Goal: Communication & Community: Answer question/provide support

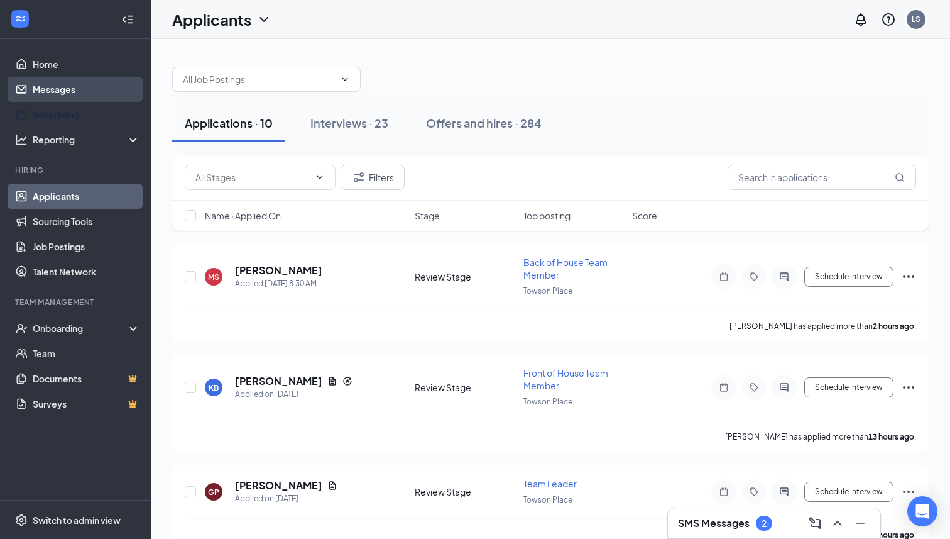
click at [82, 91] on link "Messages" at bounding box center [86, 89] width 107 height 25
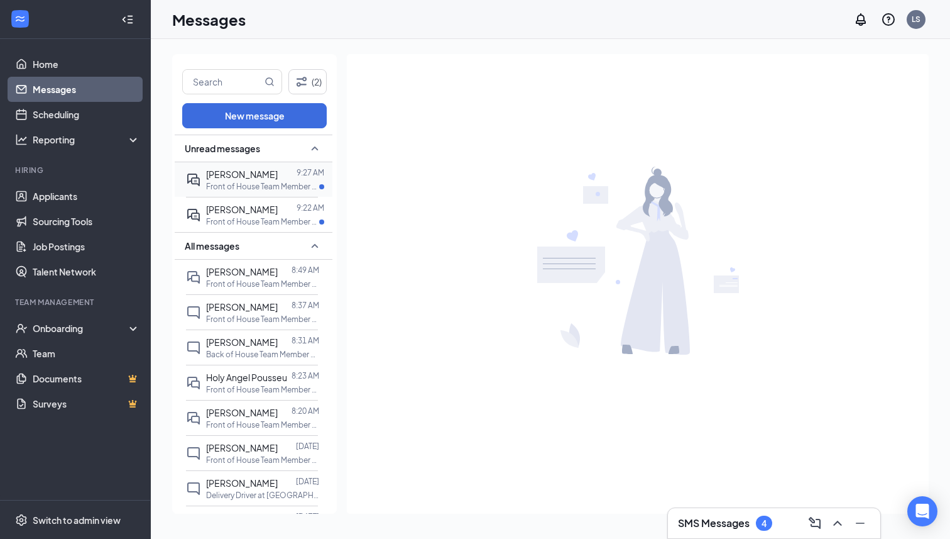
click at [287, 181] on p "Front of House Team Member at [GEOGRAPHIC_DATA]" at bounding box center [262, 186] width 113 height 11
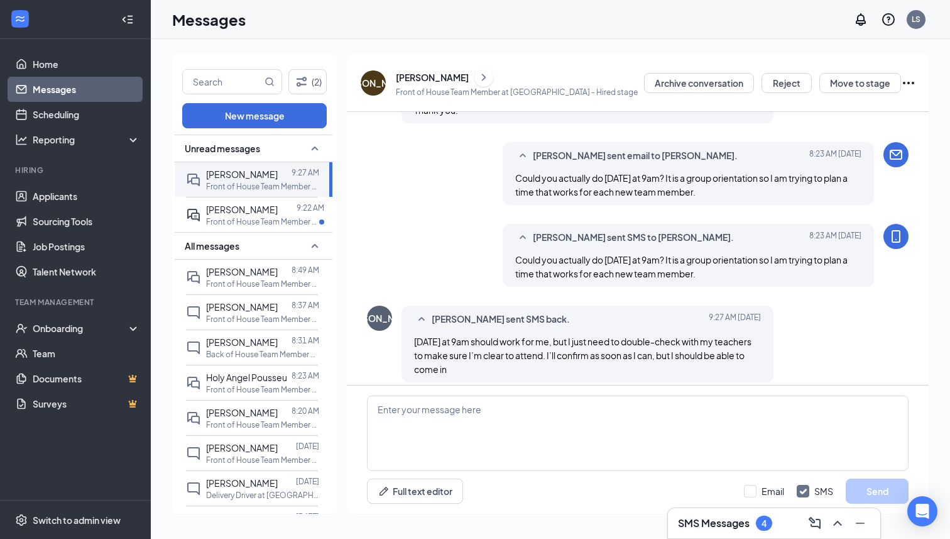
scroll to position [501, 0]
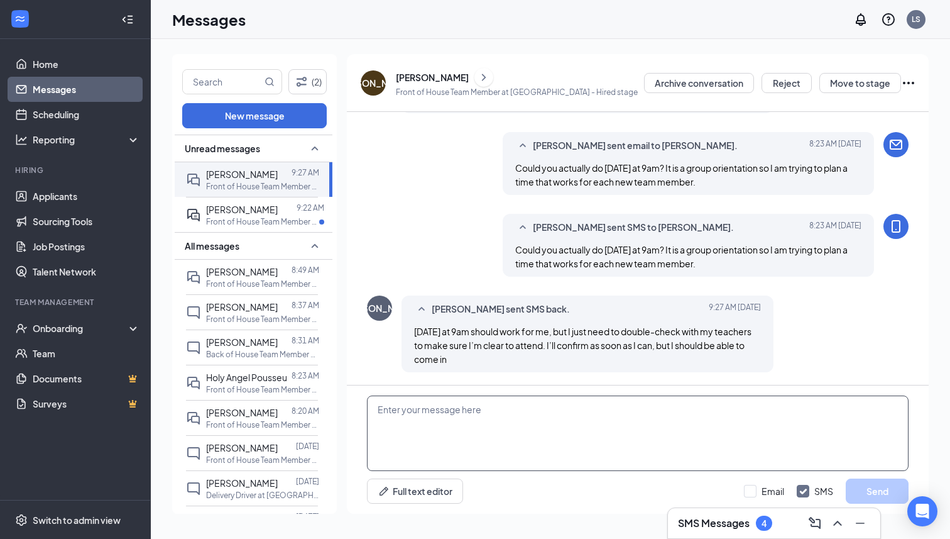
click at [548, 402] on textarea at bounding box center [638, 432] width 542 height 75
click at [393, 406] on textarea "Ok, thank you" at bounding box center [638, 432] width 542 height 75
click at [507, 410] on textarea "Ok, that sounds good! thank you" at bounding box center [638, 432] width 542 height 75
click at [516, 410] on textarea "Ok, that sounds good! thank you" at bounding box center [638, 432] width 542 height 75
type textarea "Ok, that sounds good! thank you! Would 10 am or 11am work better?"
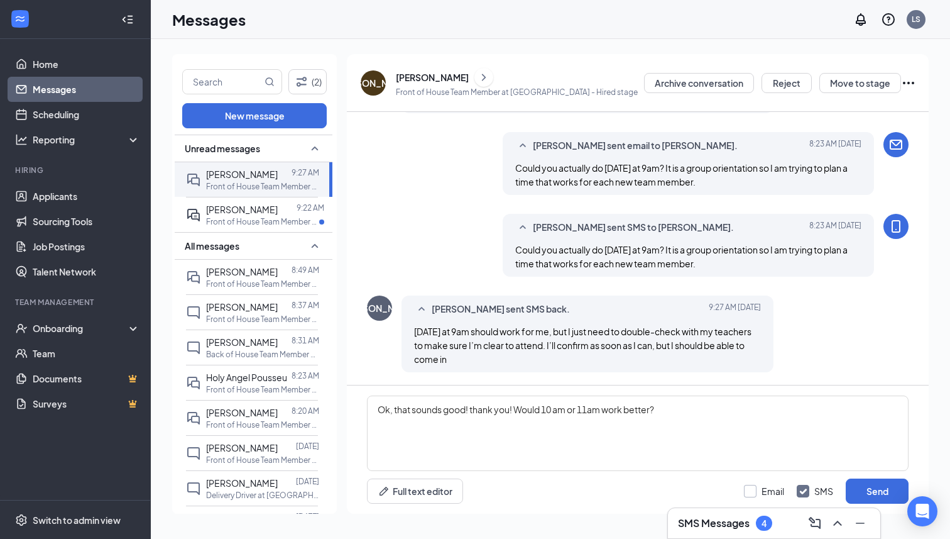
click at [762, 491] on input "Email" at bounding box center [764, 491] width 40 height 13
checkbox input "true"
click at [875, 493] on button "Send" at bounding box center [877, 490] width 63 height 25
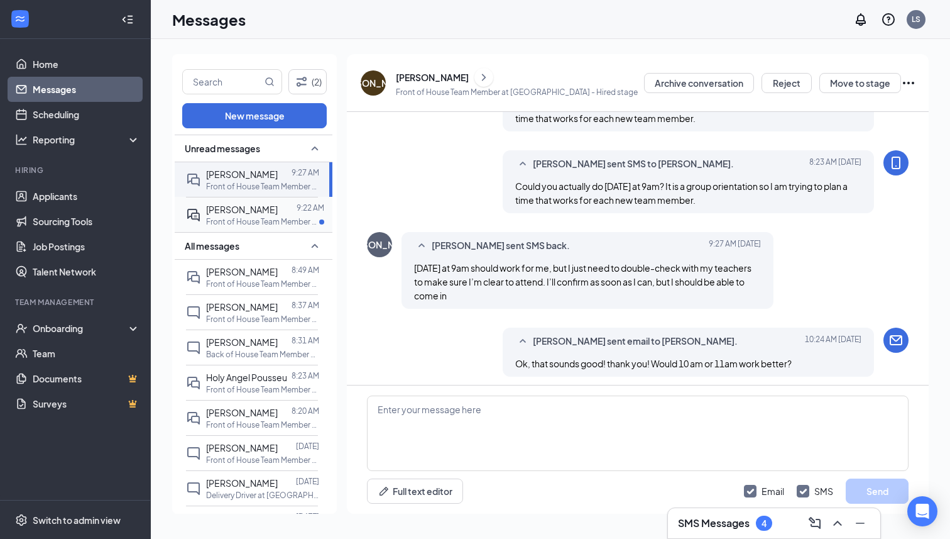
click at [253, 221] on p "Front of House Team Member at [GEOGRAPHIC_DATA]" at bounding box center [262, 221] width 113 height 11
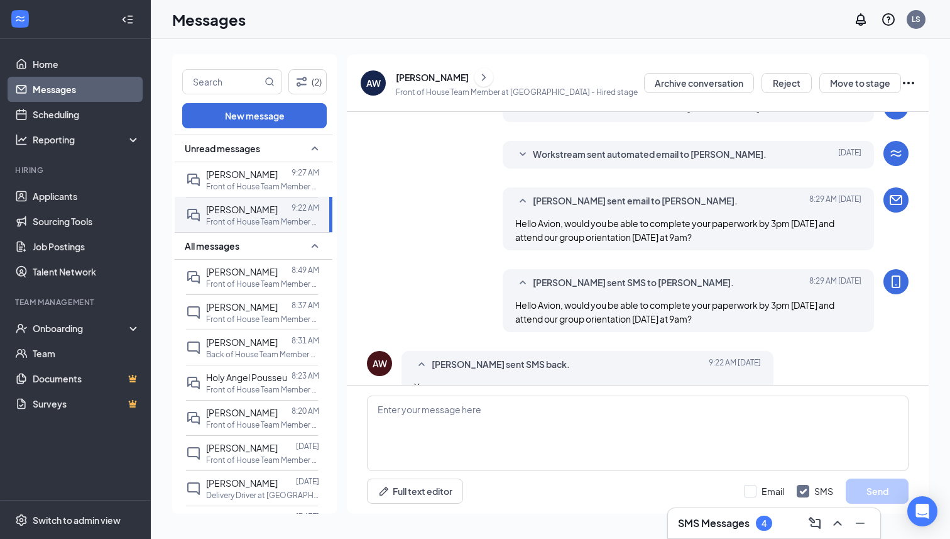
scroll to position [221, 0]
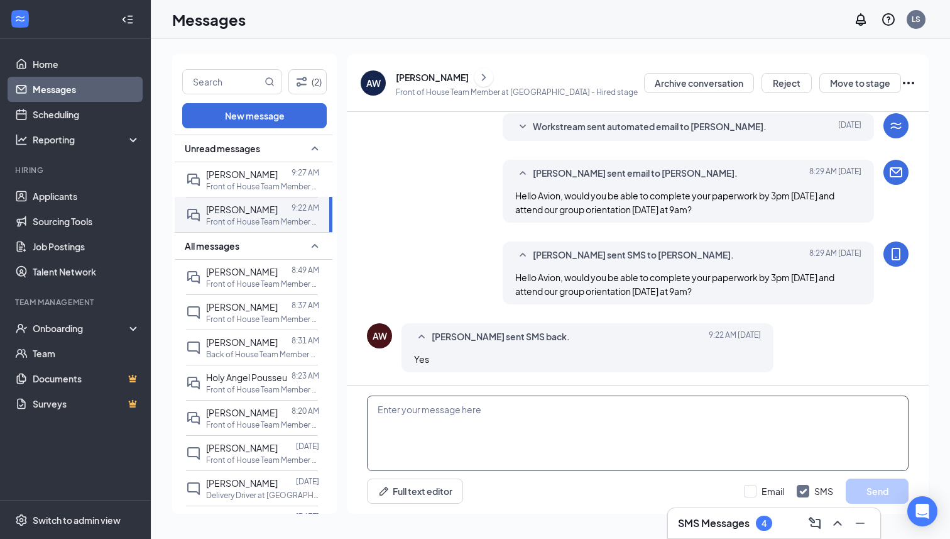
click at [510, 427] on textarea at bounding box center [638, 432] width 542 height 75
type textarea "Great, thank you."
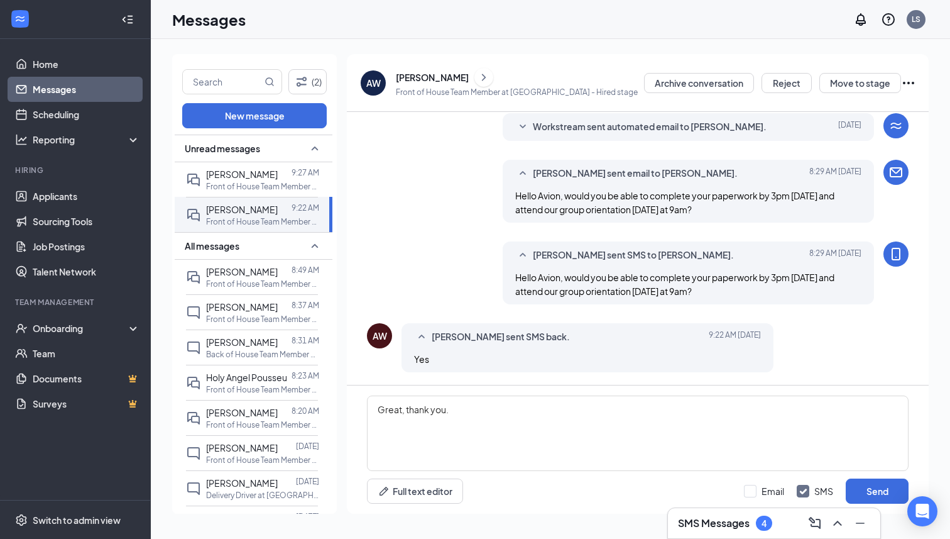
click at [748, 483] on div "Email SMS Send" at bounding box center [826, 490] width 165 height 25
click at [762, 485] on input "Email" at bounding box center [764, 491] width 40 height 13
checkbox input "true"
click at [843, 486] on div "Email SMS Send" at bounding box center [826, 490] width 165 height 25
click at [900, 501] on button "Send" at bounding box center [877, 490] width 63 height 25
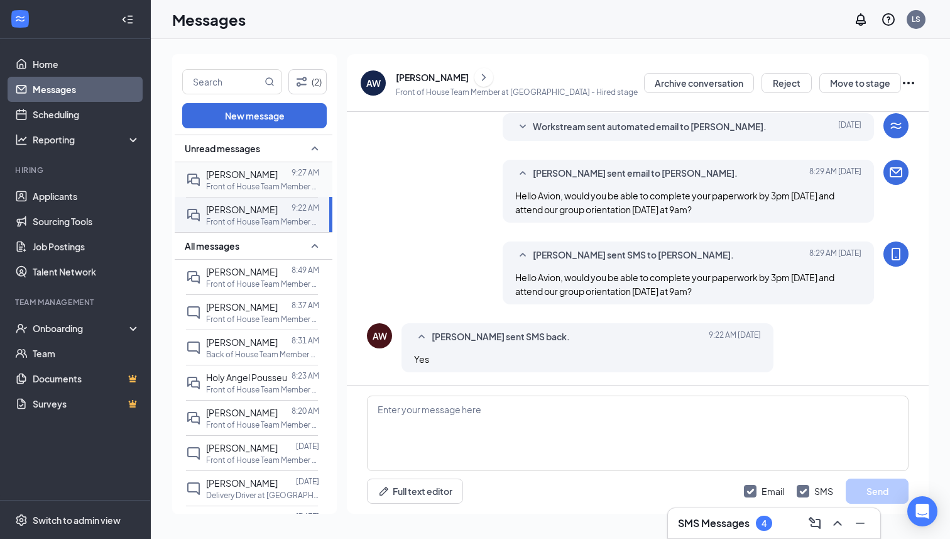
click at [238, 188] on p "Front of House Team Member at [GEOGRAPHIC_DATA]" at bounding box center [262, 186] width 113 height 11
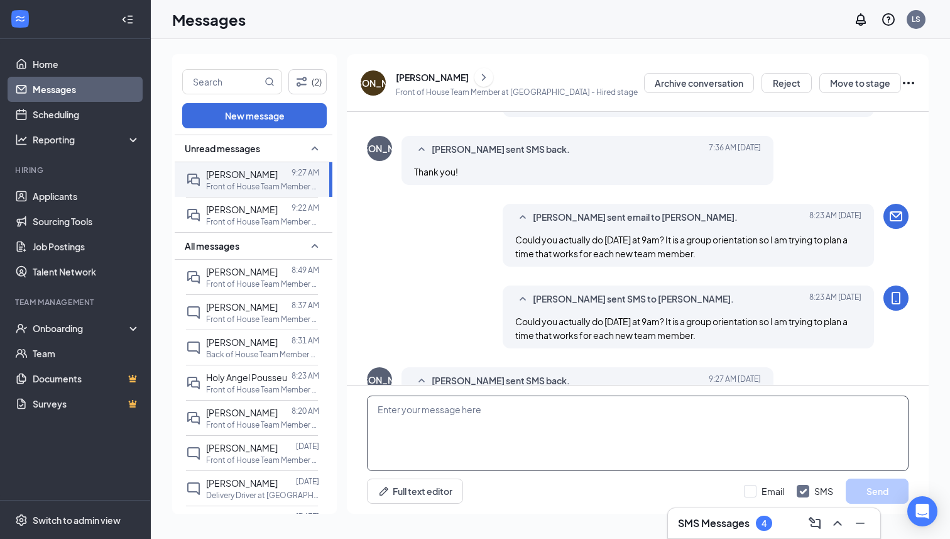
click at [443, 412] on textarea at bounding box center [638, 432] width 542 height 75
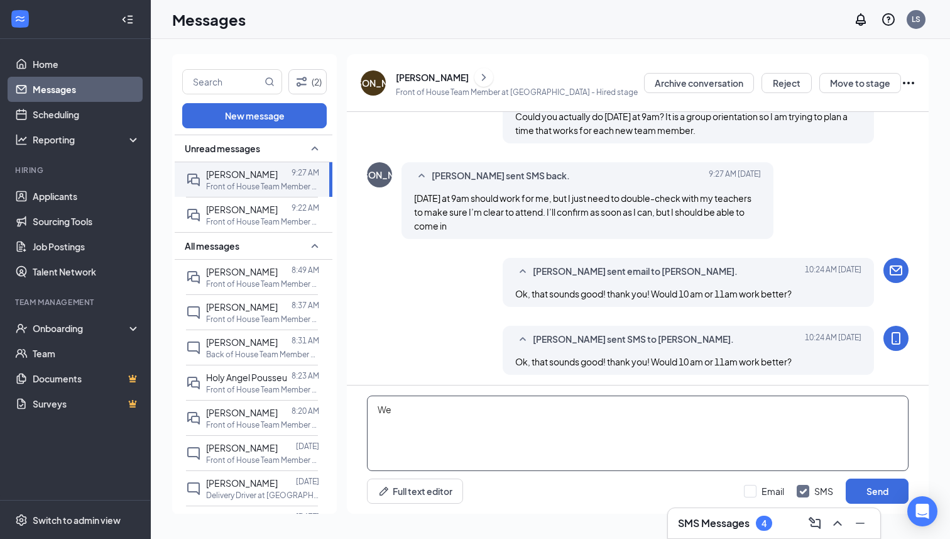
scroll to position [501, 0]
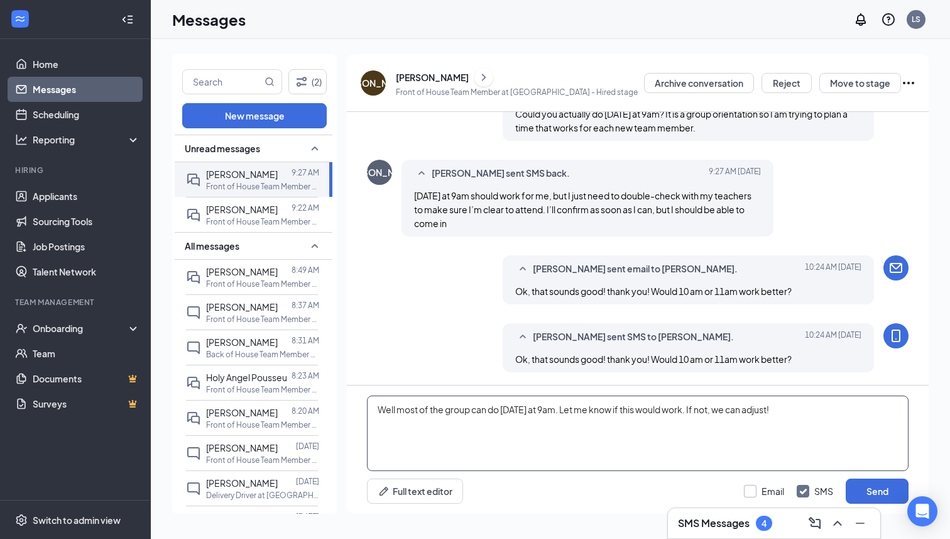
type textarea "Well most of the group can do [DATE] at 9am. Let me know if this would work. If…"
click at [752, 487] on input "Email" at bounding box center [764, 491] width 40 height 13
checkbox input "true"
click at [840, 492] on div "Email SMS Send" at bounding box center [826, 490] width 165 height 25
click at [862, 493] on button "Send" at bounding box center [877, 490] width 63 height 25
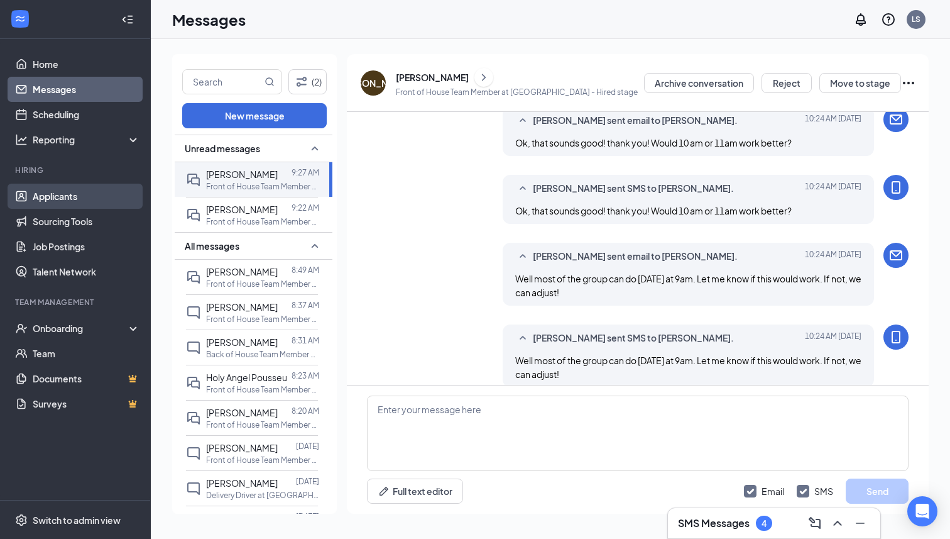
scroll to position [665, 0]
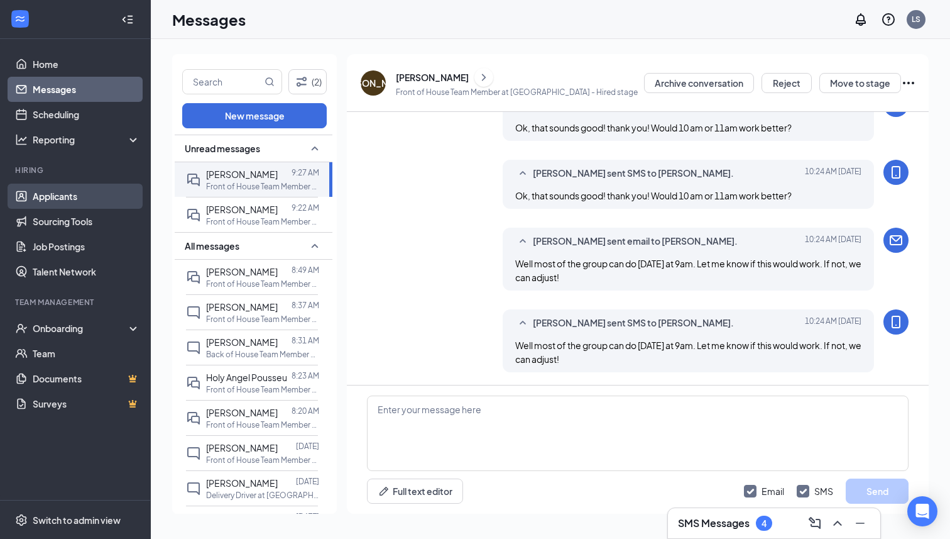
click at [80, 189] on link "Applicants" at bounding box center [86, 196] width 107 height 25
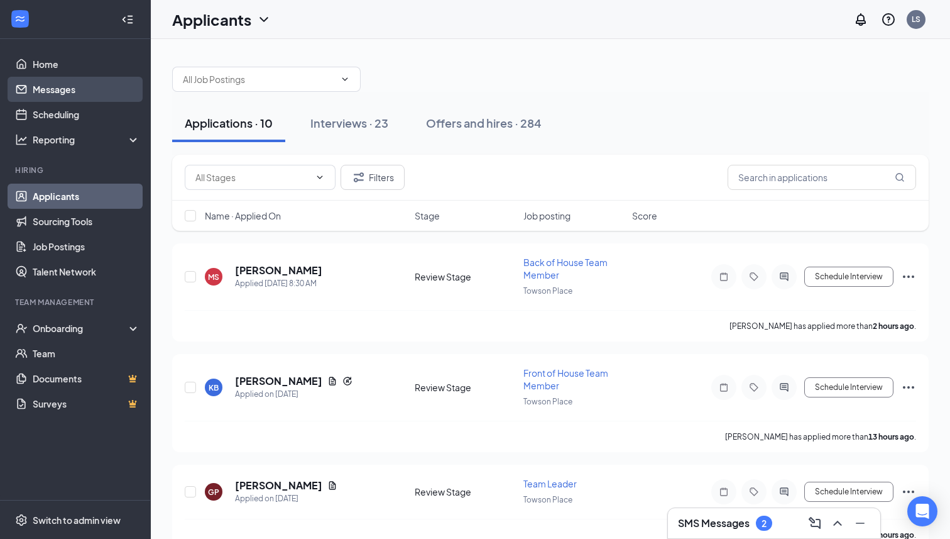
click at [73, 99] on link "Messages" at bounding box center [86, 89] width 107 height 25
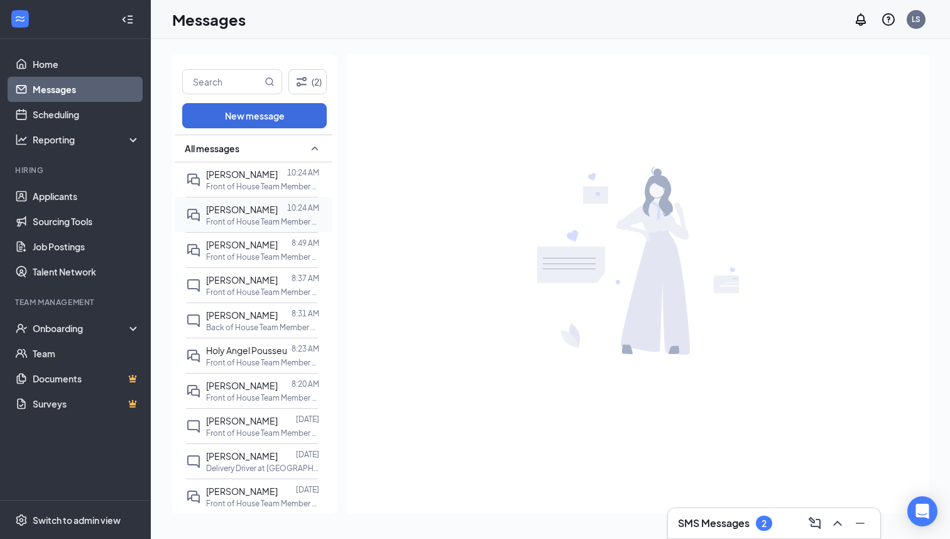
click at [248, 221] on p "Front of House Team Member at [GEOGRAPHIC_DATA]" at bounding box center [262, 221] width 113 height 11
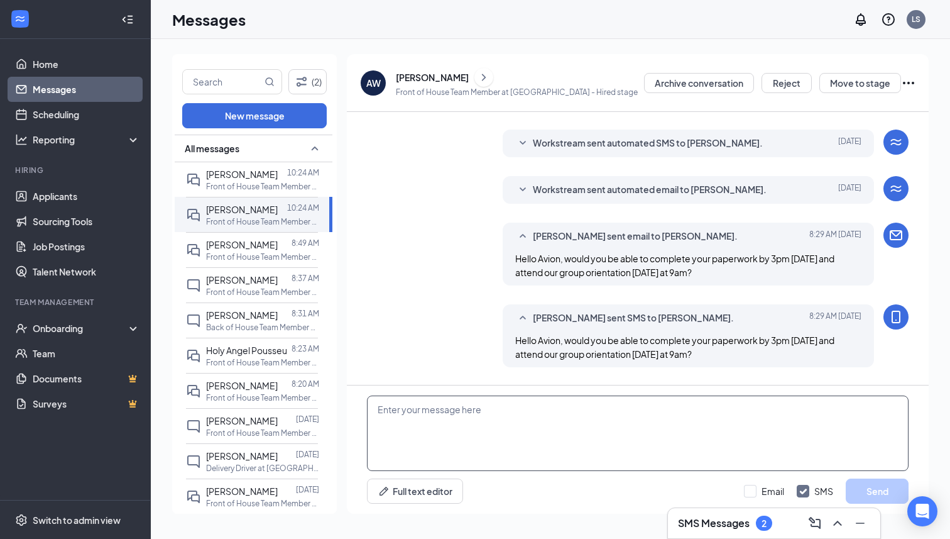
click at [593, 449] on textarea at bounding box center [638, 432] width 542 height 75
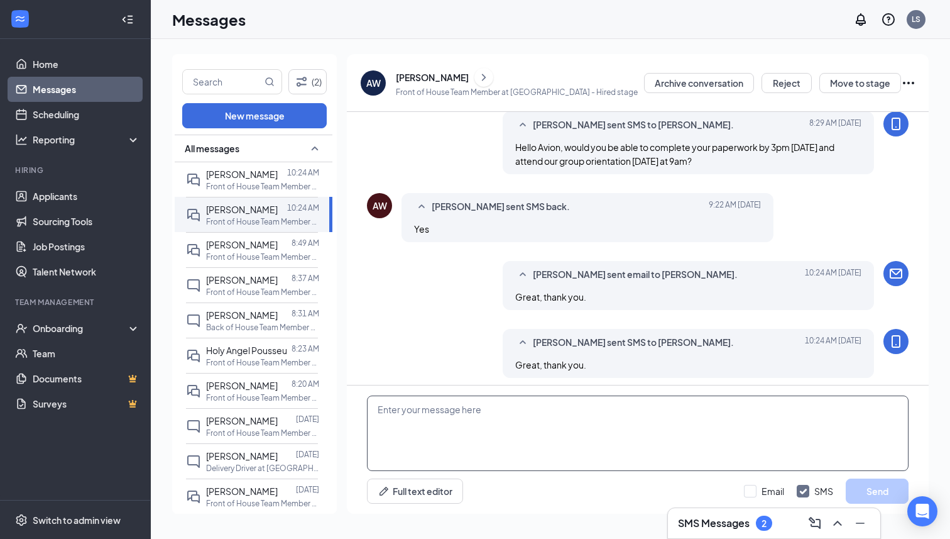
scroll to position [264, 0]
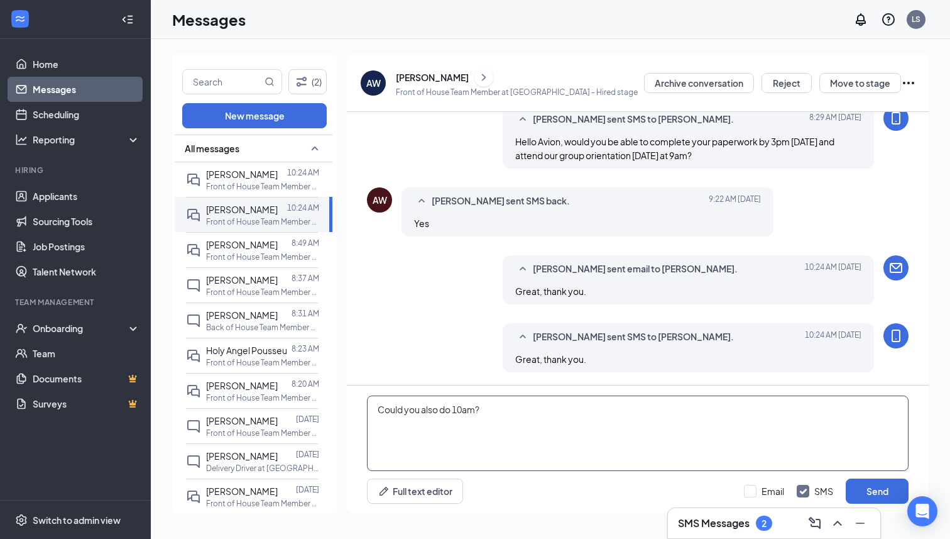
click at [432, 412] on textarea "Could you also do 10am?" at bounding box center [638, 432] width 542 height 75
drag, startPoint x: 510, startPoint y: 405, endPoint x: 346, endPoint y: 409, distance: 163.5
click at [346, 409] on div "(2) New message All messages [PERSON_NAME] 10:24 AM Front of House Team Member …" at bounding box center [550, 288] width 757 height 469
click at [479, 417] on textarea "Could you do 10am?" at bounding box center [638, 432] width 542 height 75
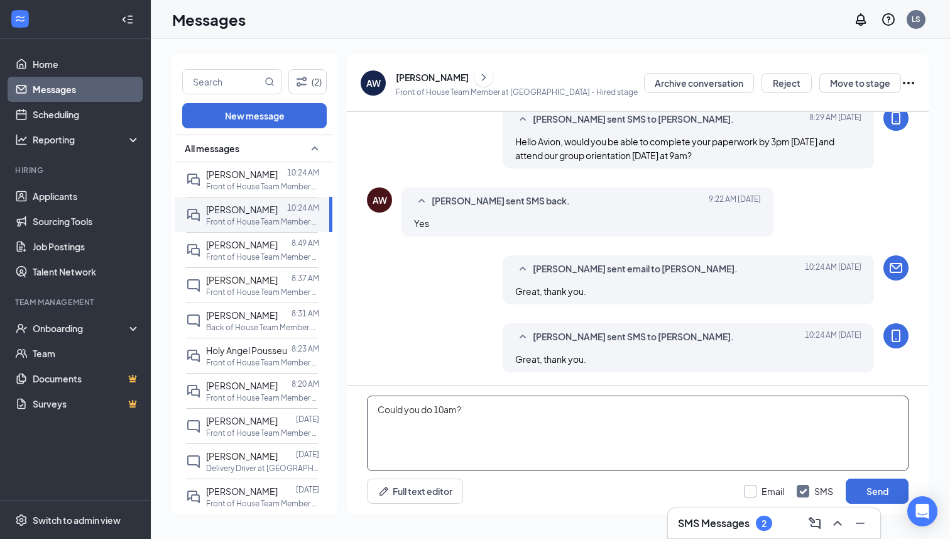
type textarea "Could you do 10am?"
click at [744, 496] on input "Email" at bounding box center [764, 491] width 40 height 13
checkbox input "true"
click at [419, 407] on textarea "Could you do 10am?" at bounding box center [638, 432] width 542 height 75
click at [456, 412] on textarea "Could you do 10am?" at bounding box center [638, 432] width 542 height 75
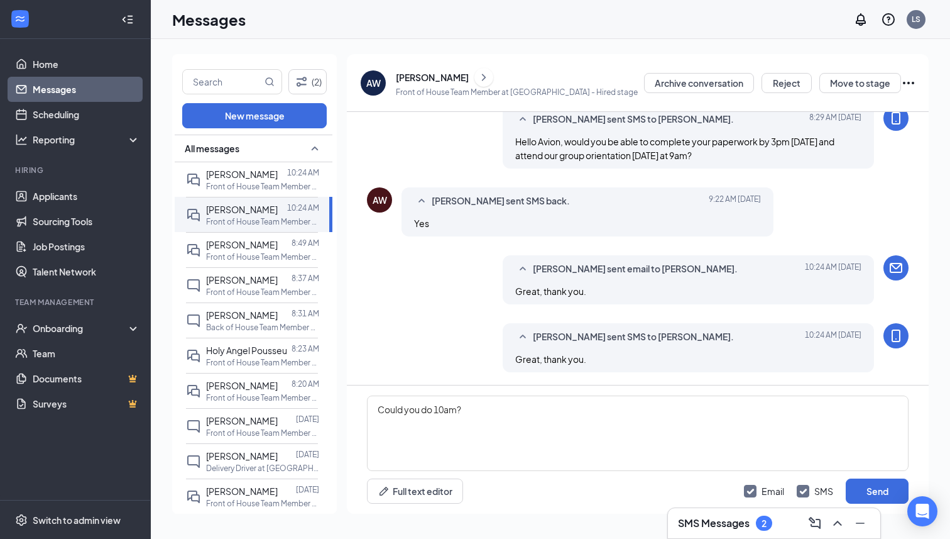
click at [551, 392] on div "Could you do 10am? Full text editor Email SMS Send" at bounding box center [638, 449] width 582 height 128
click at [488, 415] on textarea "Could you do 10am?" at bounding box center [638, 432] width 542 height 75
click at [454, 409] on textarea "Could you do 10am?" at bounding box center [638, 432] width 542 height 75
click at [452, 410] on textarea "Could you do 10am rather than 9am?" at bounding box center [638, 432] width 542 height 75
drag, startPoint x: 567, startPoint y: 423, endPoint x: 300, endPoint y: 411, distance: 267.4
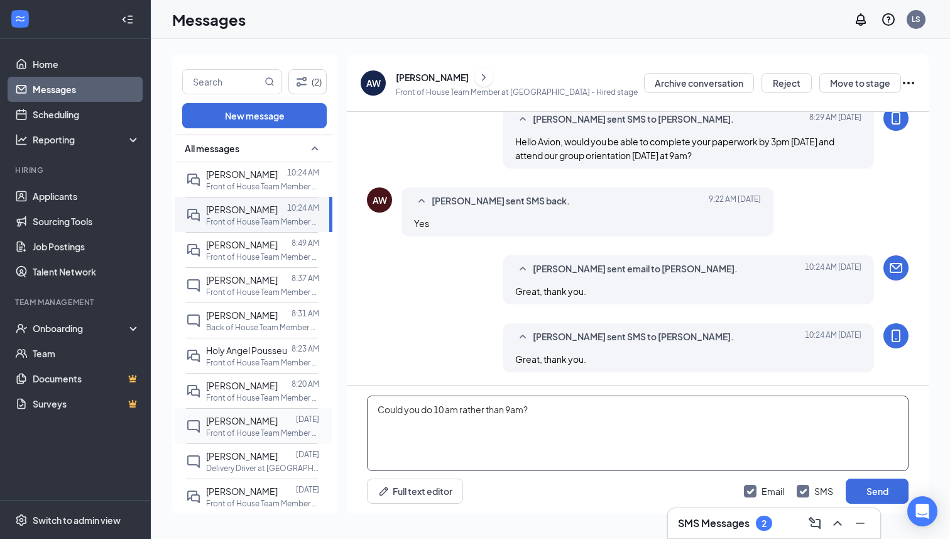
click at [300, 411] on div "(2) New message All messages [PERSON_NAME] 10:24 AM Front of House Team Member …" at bounding box center [550, 288] width 757 height 469
click at [517, 444] on textarea "Could you do 10 am rather than 9am?" at bounding box center [638, 432] width 542 height 75
type textarea "Could you do 10 am rather than 9am?"
click at [881, 497] on button "Send" at bounding box center [877, 490] width 63 height 25
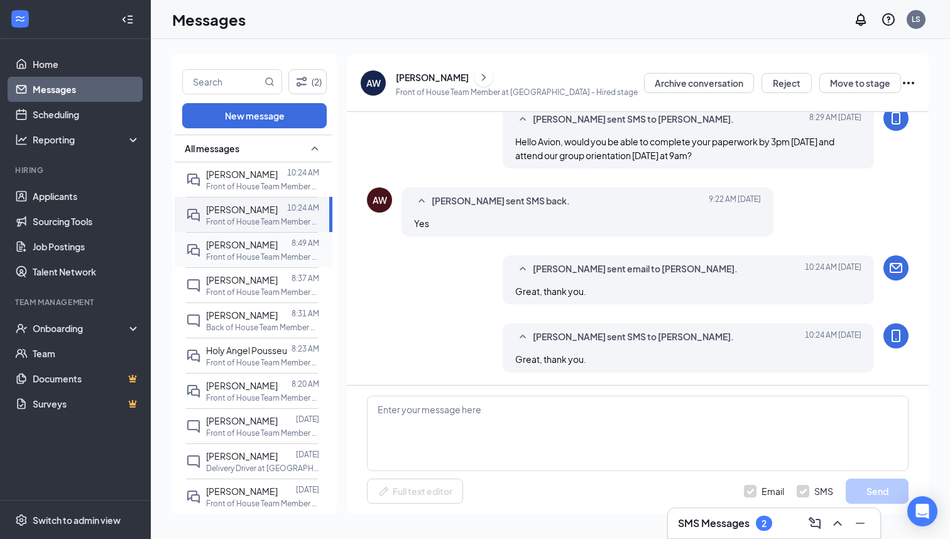
click at [243, 246] on span "[PERSON_NAME]" at bounding box center [242, 244] width 72 height 11
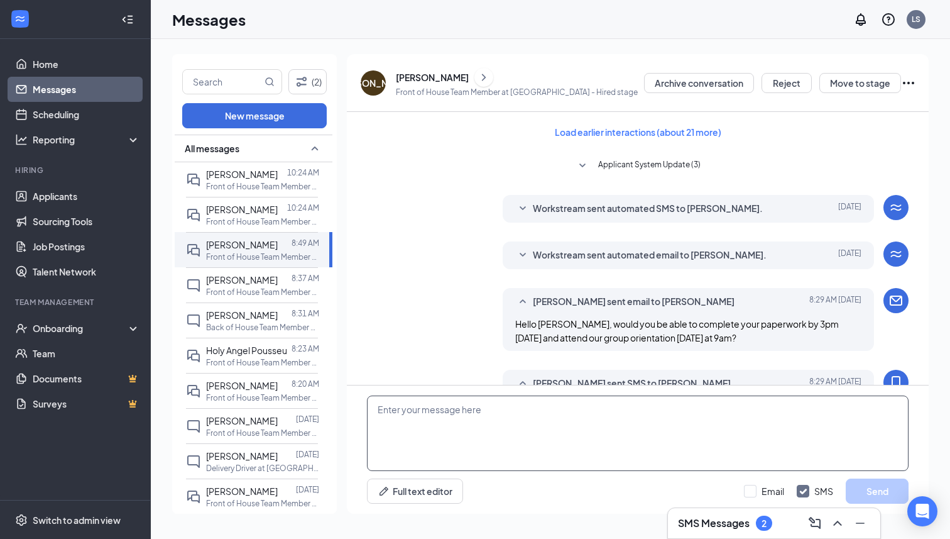
click at [464, 443] on textarea at bounding box center [638, 432] width 542 height 75
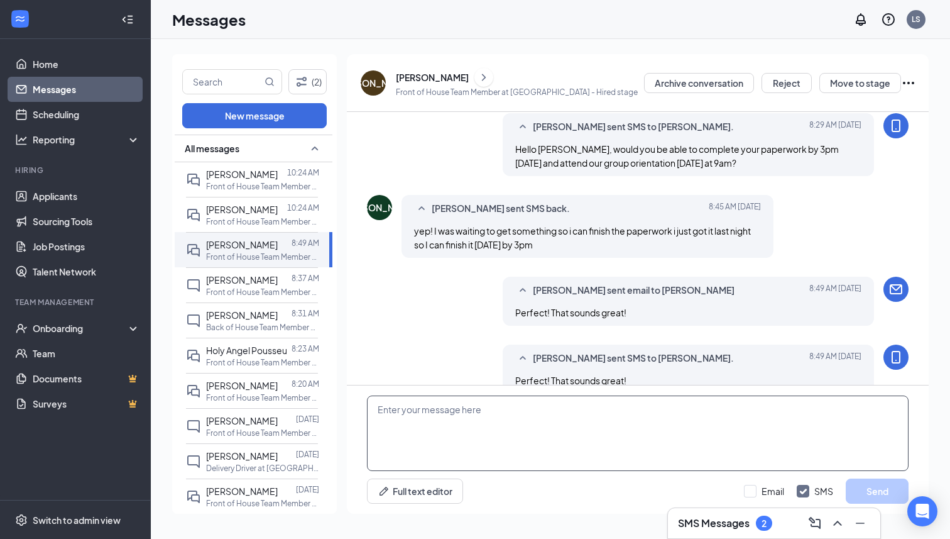
scroll to position [278, 0]
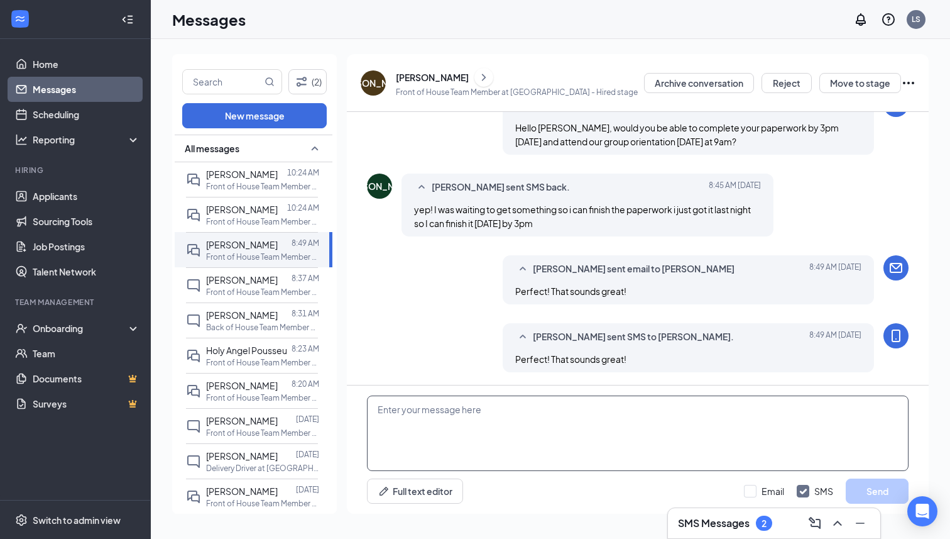
paste textarea "Could you do 10 am rather than 9am?"
type textarea "Could you do 10 am rather than 9am?"
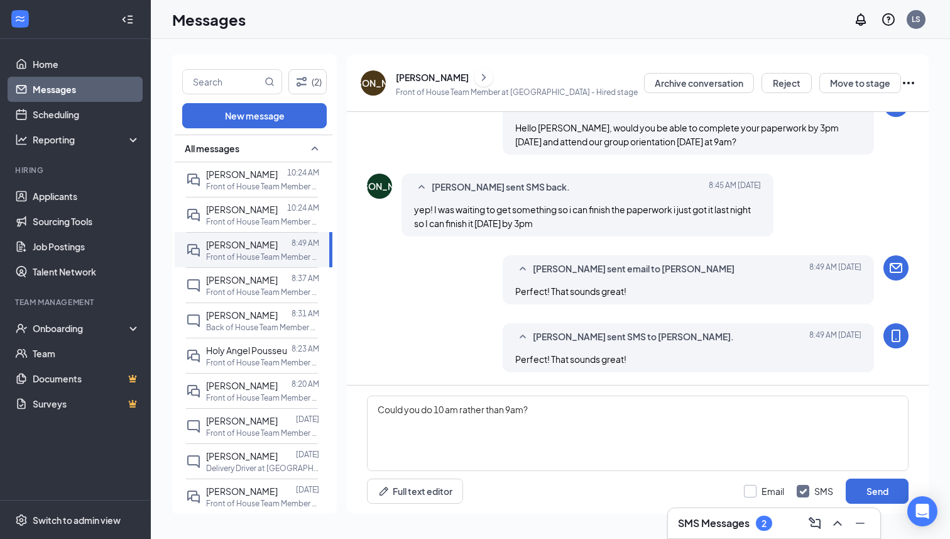
click at [774, 492] on input "Email" at bounding box center [764, 491] width 40 height 13
checkbox input "true"
click at [525, 408] on textarea "Could you do 10 am rather than 9am?" at bounding box center [638, 432] width 542 height 75
type textarea "Could you do 10 am rather than 9am [DATE]?"
click at [857, 495] on button "Send" at bounding box center [877, 490] width 63 height 25
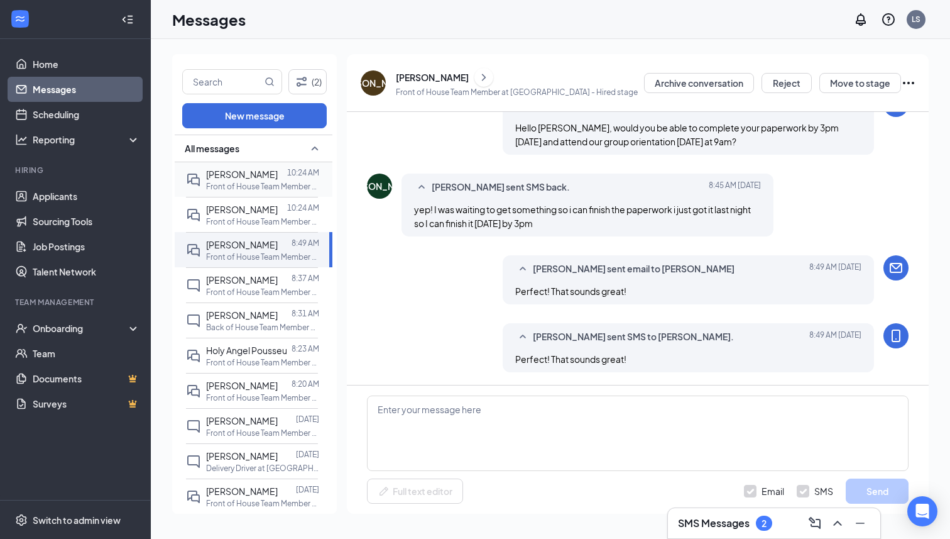
click at [250, 179] on div "[PERSON_NAME]" at bounding box center [242, 174] width 72 height 14
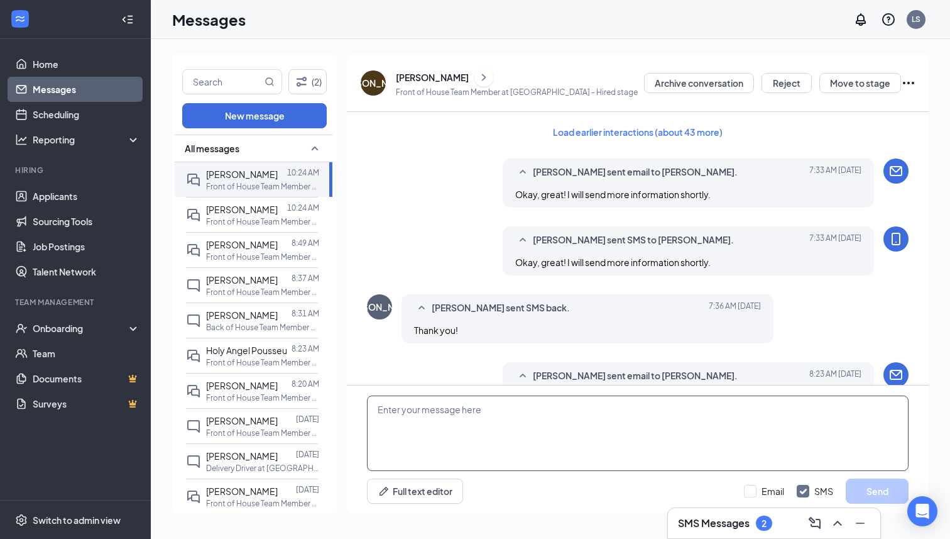
click at [466, 429] on textarea at bounding box center [638, 432] width 542 height 75
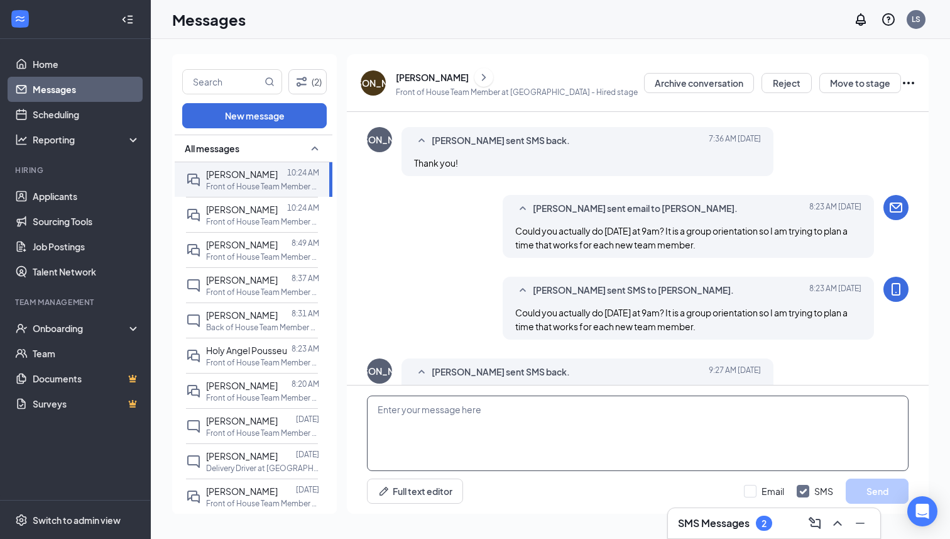
paste textarea "Could you do 10 am rather than 9am?"
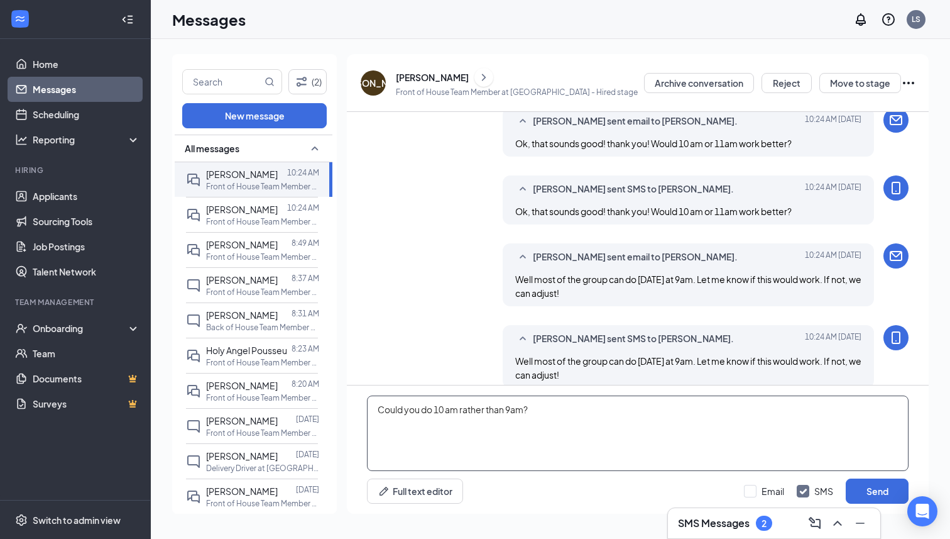
scroll to position [529, 0]
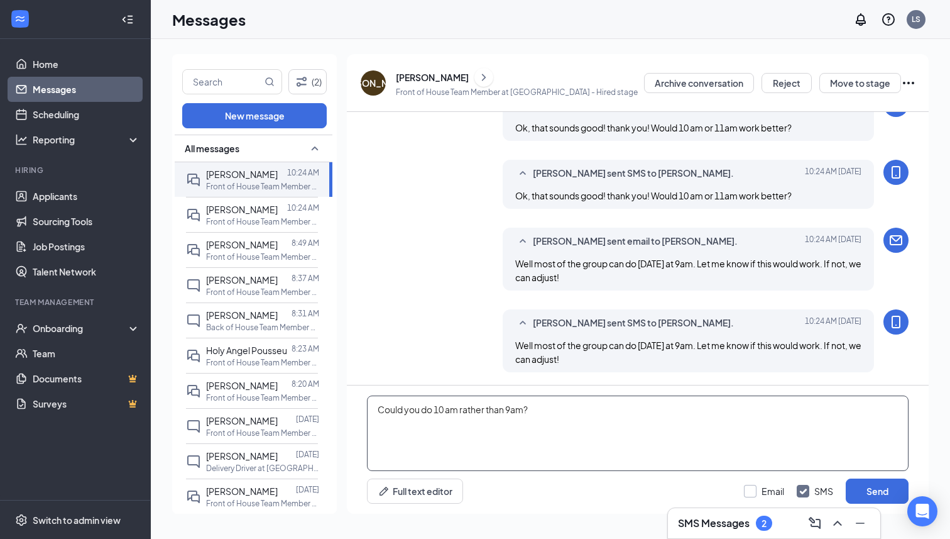
type textarea "Could you do 10 am rather than 9am?"
click at [753, 487] on input "Email" at bounding box center [764, 491] width 40 height 13
checkbox input "true"
click at [890, 487] on button "Send" at bounding box center [877, 490] width 63 height 25
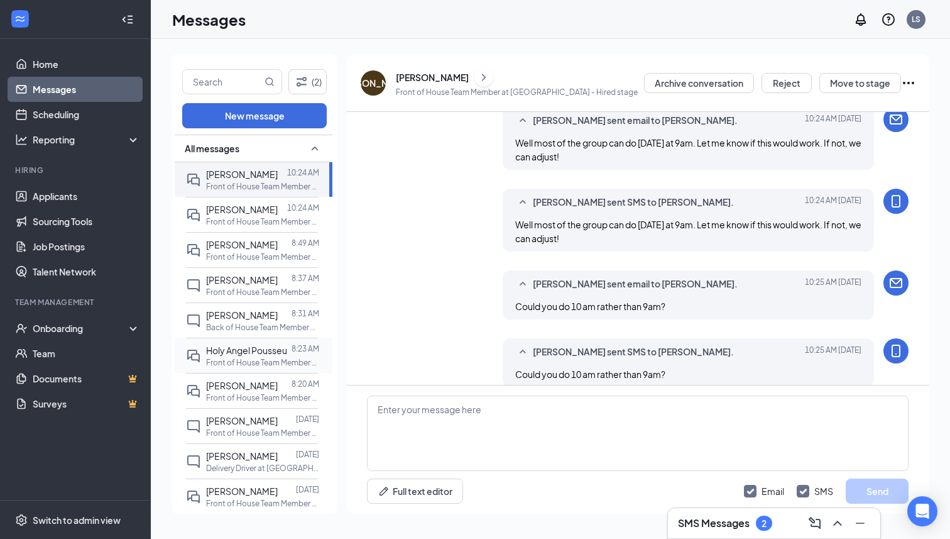
scroll to position [665, 0]
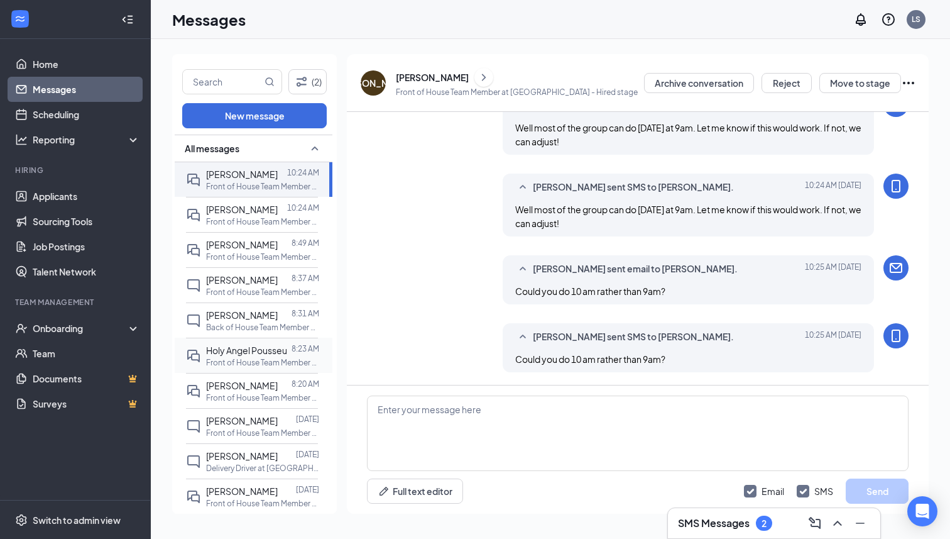
click at [263, 357] on p "Front of House Team Member at [GEOGRAPHIC_DATA]" at bounding box center [262, 362] width 113 height 11
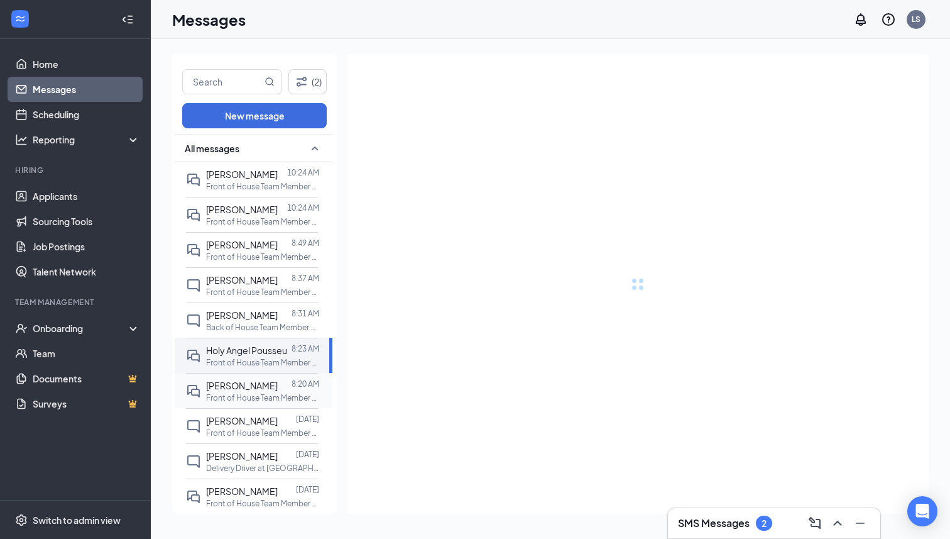
click at [253, 386] on span "[PERSON_NAME]" at bounding box center [242, 385] width 72 height 11
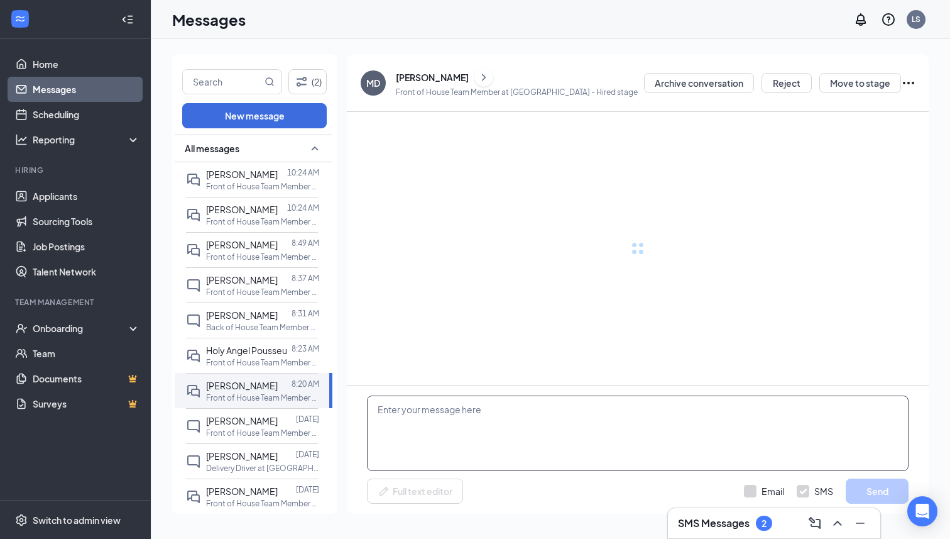
click at [502, 439] on textarea at bounding box center [638, 432] width 542 height 75
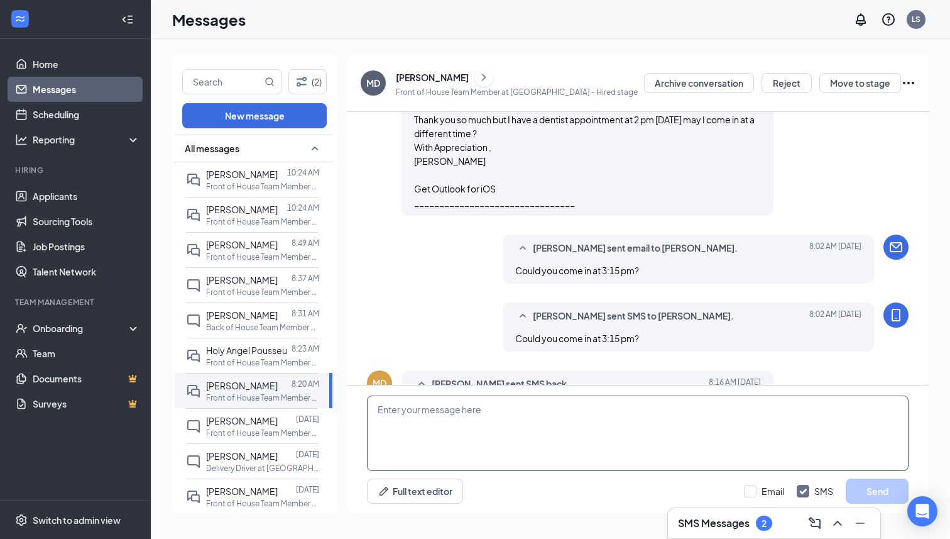
paste textarea "Could you do 10 am rather than 9am?"
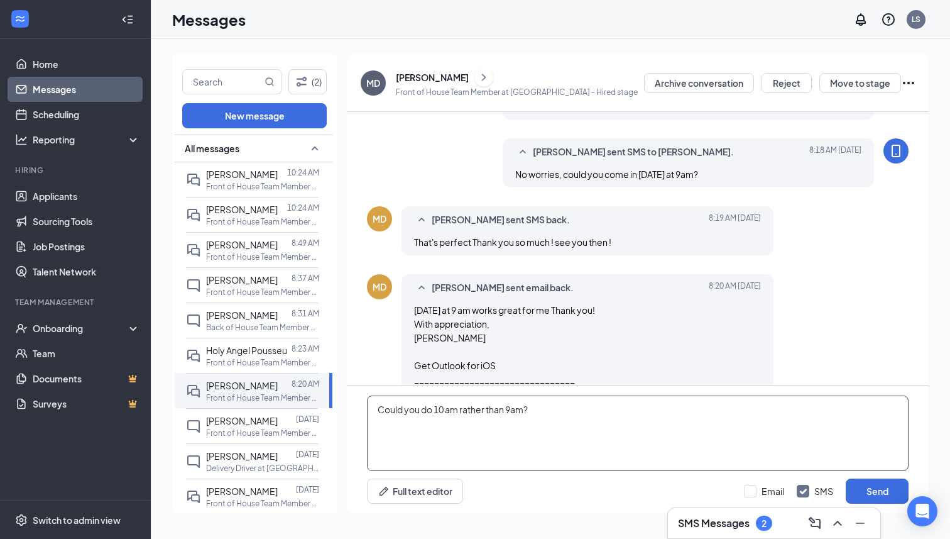
scroll to position [833, 0]
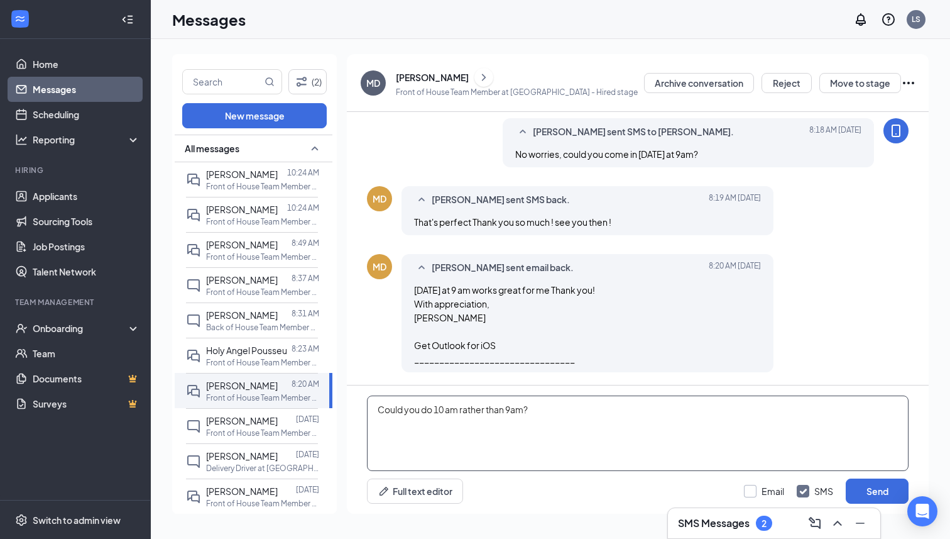
type textarea "Could you do 10 am rather than 9am?"
click at [753, 496] on input "Email" at bounding box center [764, 491] width 40 height 13
checkbox input "true"
click at [926, 491] on div "Could you do 10 am rather than 9am? Full text editor Email SMS Send" at bounding box center [638, 449] width 582 height 128
click at [720, 452] on textarea "Could you do 10 am rather than 9am?" at bounding box center [638, 432] width 542 height 75
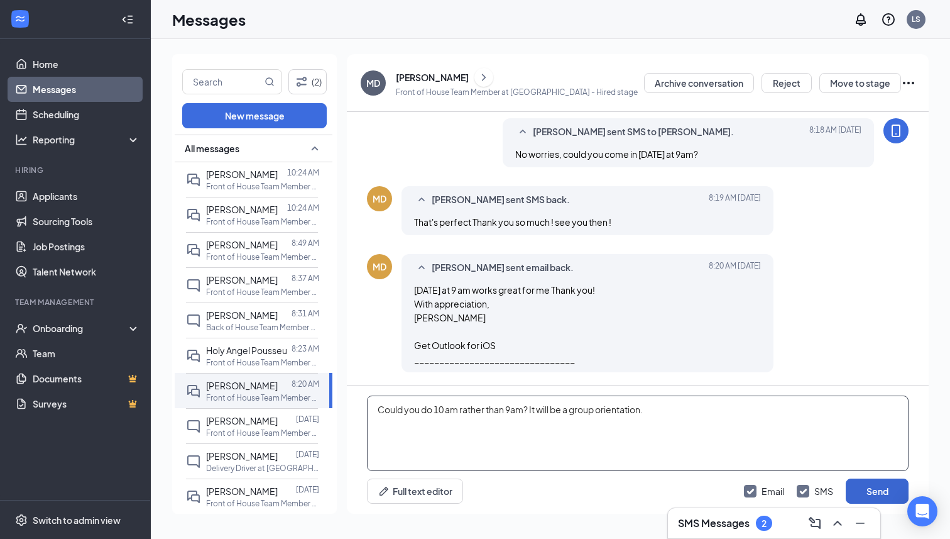
type textarea "Could you do 10 am rather than 9am? It will be a group orientation."
click at [871, 492] on button "Send" at bounding box center [877, 490] width 63 height 25
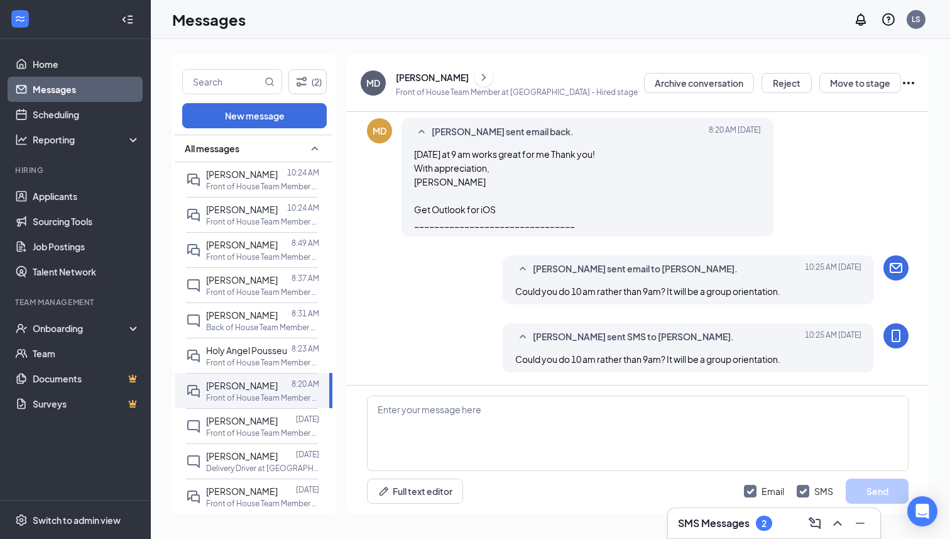
scroll to position [969, 0]
click at [68, 199] on link "Applicants" at bounding box center [86, 196] width 107 height 25
